Goal: Transaction & Acquisition: Purchase product/service

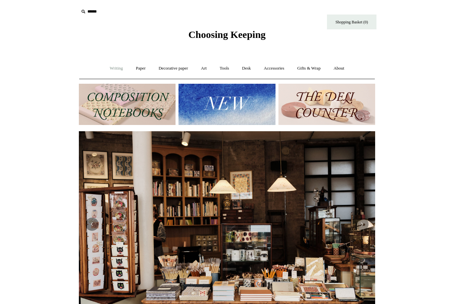
click at [109, 72] on link "Writing +" at bounding box center [116, 68] width 25 height 17
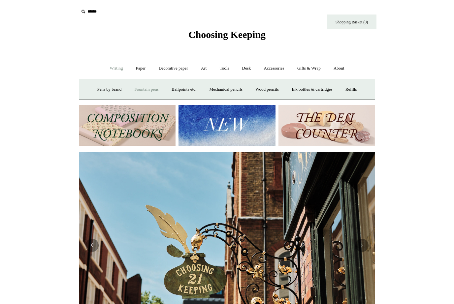
scroll to position [0, 296]
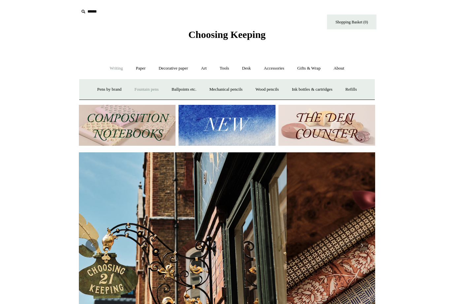
click at [134, 92] on link "Fountain pens +" at bounding box center [146, 89] width 36 height 17
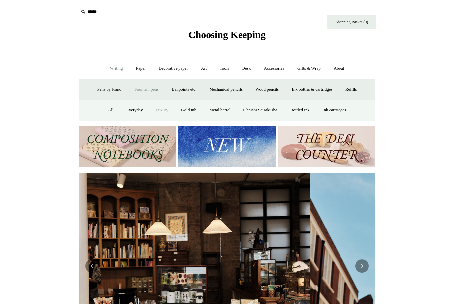
scroll to position [0, 0]
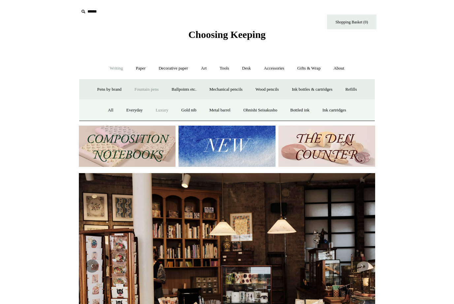
click at [161, 111] on link "Luxury" at bounding box center [162, 110] width 24 height 17
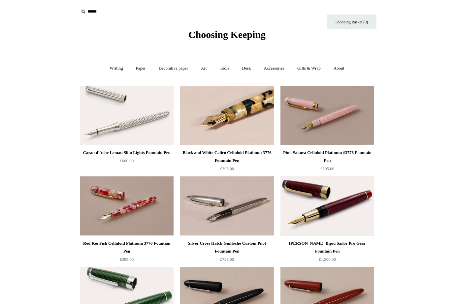
click at [219, 102] on img at bounding box center [227, 115] width 94 height 59
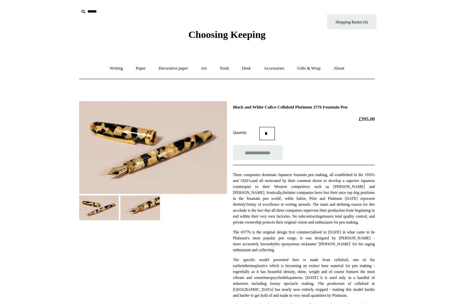
click at [64, 79] on body "Menu Choosing Keeping * Shipping Information Shopping Basket (0) * ⤺ +" at bounding box center [227, 305] width 330 height 611
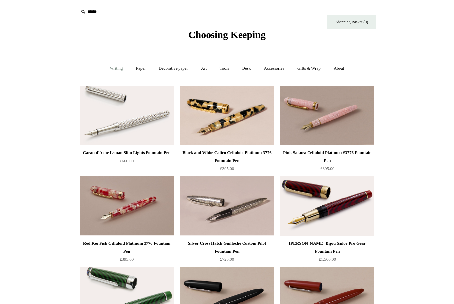
click at [107, 67] on link "Writing +" at bounding box center [116, 68] width 25 height 17
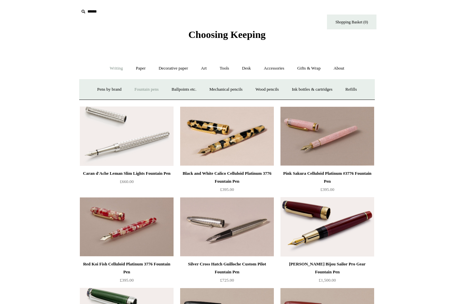
click at [135, 86] on link "Fountain pens +" at bounding box center [146, 89] width 36 height 17
